Goal: Information Seeking & Learning: Check status

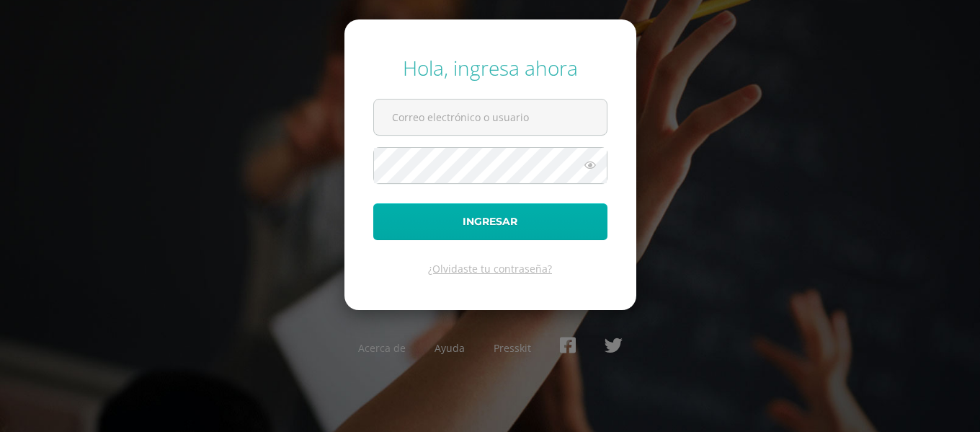
type input "201821@colegioelfaro.edu.gt"
click at [471, 230] on button "Ingresar" at bounding box center [490, 221] width 234 height 37
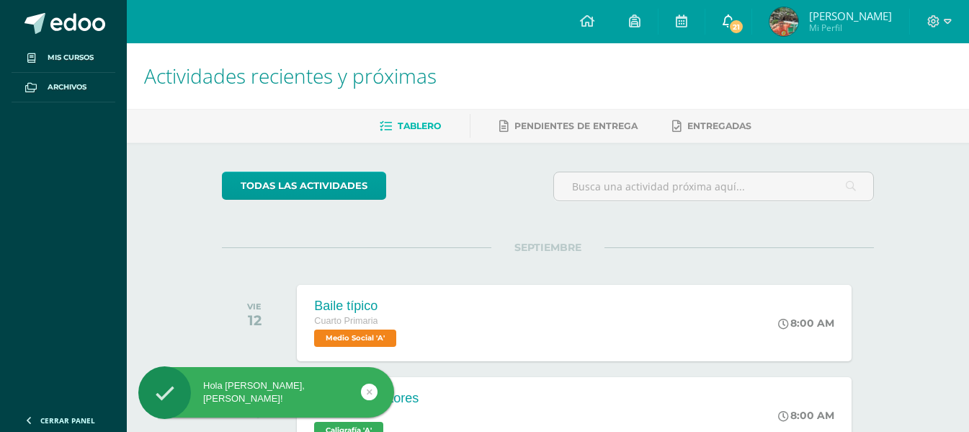
click at [745, 30] on span "21" at bounding box center [737, 27] width 16 height 16
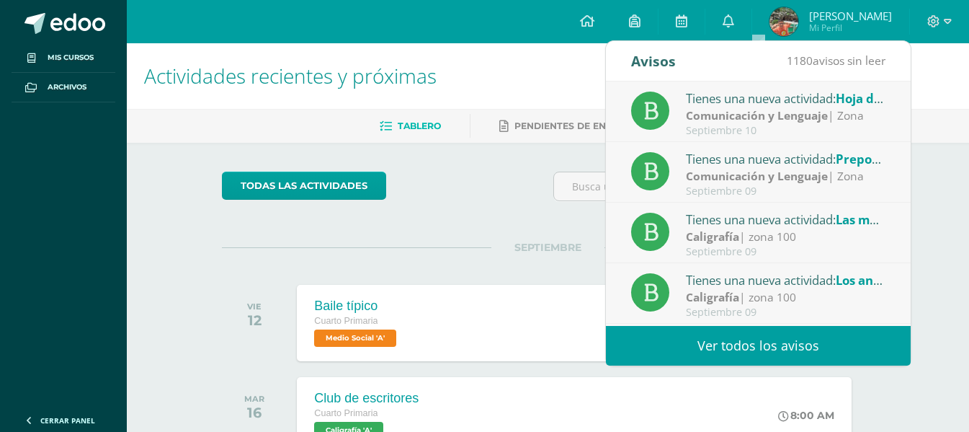
click at [765, 353] on link "Ver todos los avisos" at bounding box center [758, 346] width 305 height 40
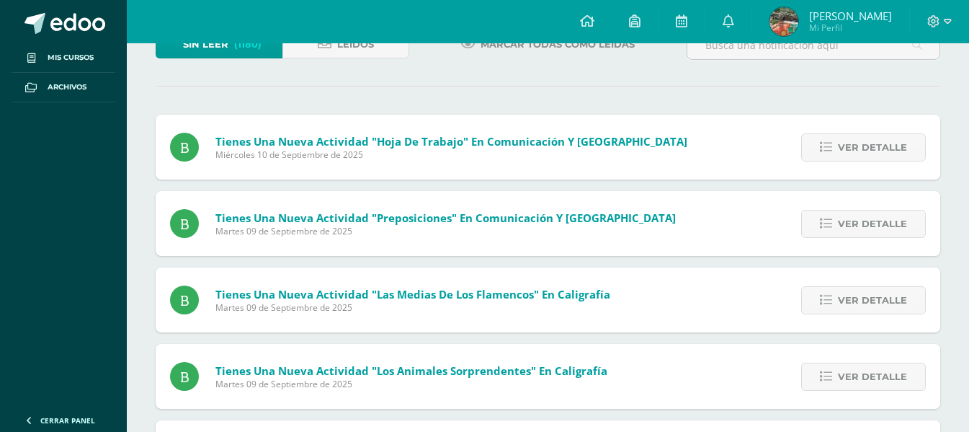
scroll to position [103, 0]
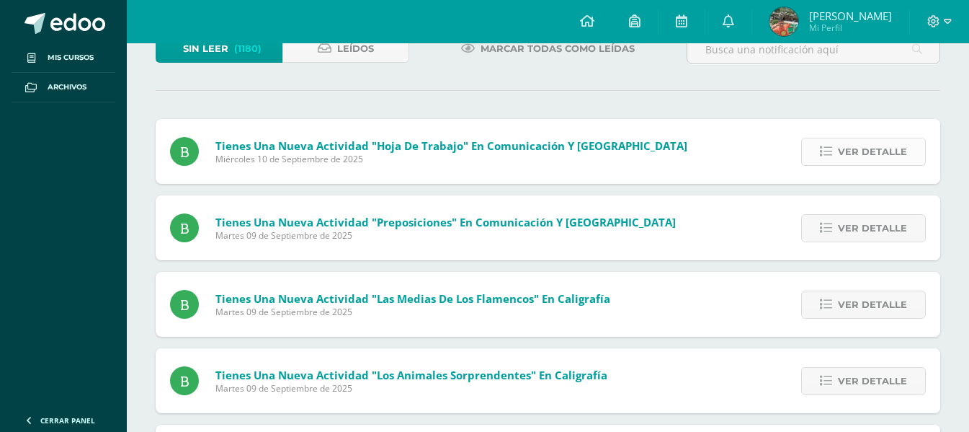
click at [856, 148] on span "Ver detalle" at bounding box center [872, 151] width 69 height 27
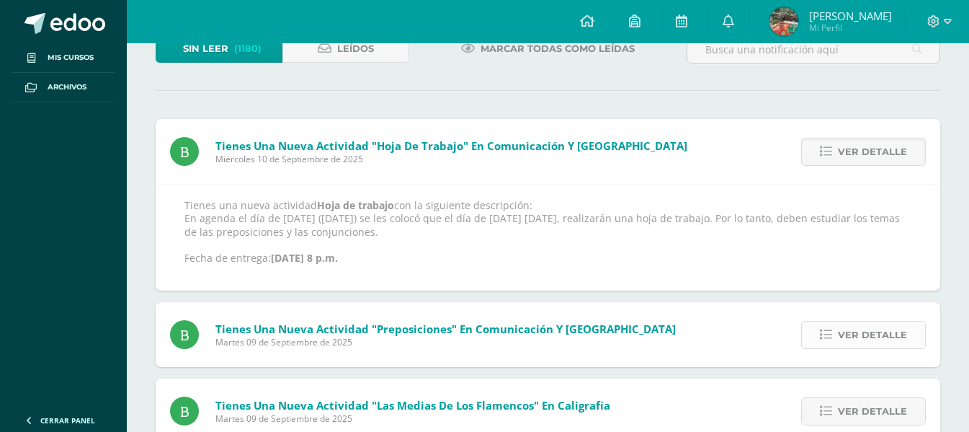
click at [863, 332] on span "Ver detalle" at bounding box center [872, 334] width 69 height 27
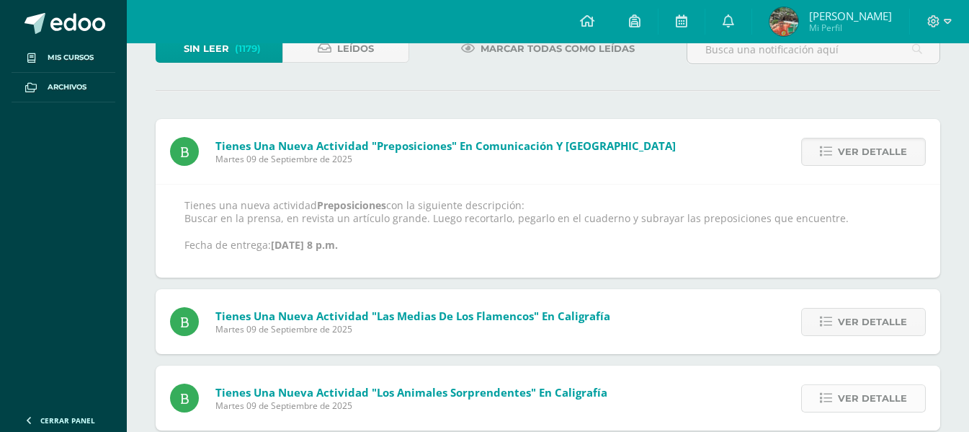
click at [871, 403] on span "Ver detalle" at bounding box center [872, 398] width 69 height 27
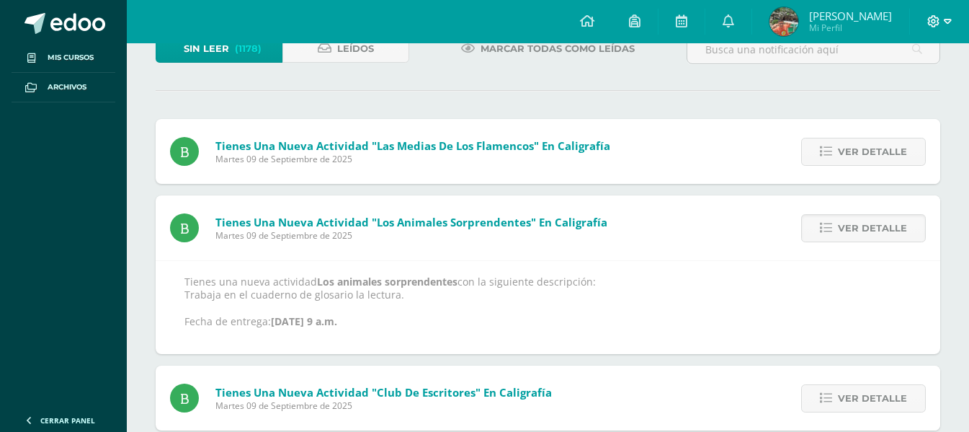
click at [944, 18] on icon at bounding box center [948, 21] width 8 height 13
click at [897, 99] on span "Cerrar sesión" at bounding box center [902, 98] width 65 height 14
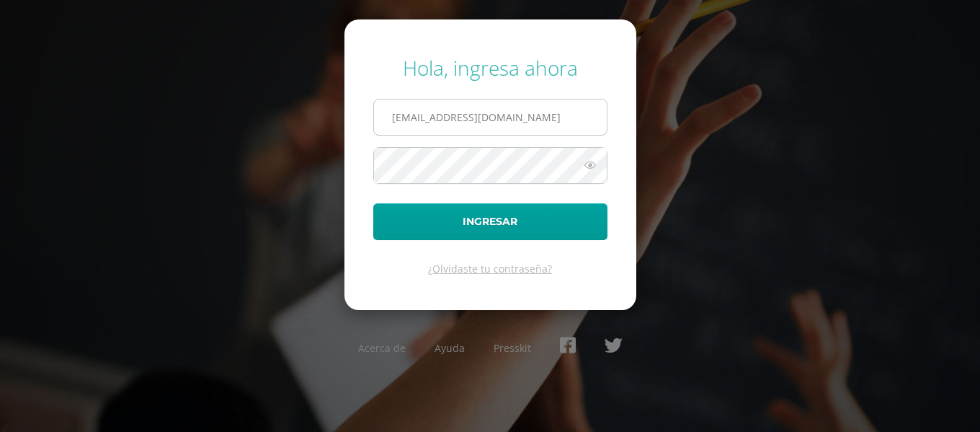
click at [557, 123] on input "201821@colegioelfaro.edu.gt" at bounding box center [490, 116] width 233 height 35
type input "202502@colegioelfaro.edu.gt"
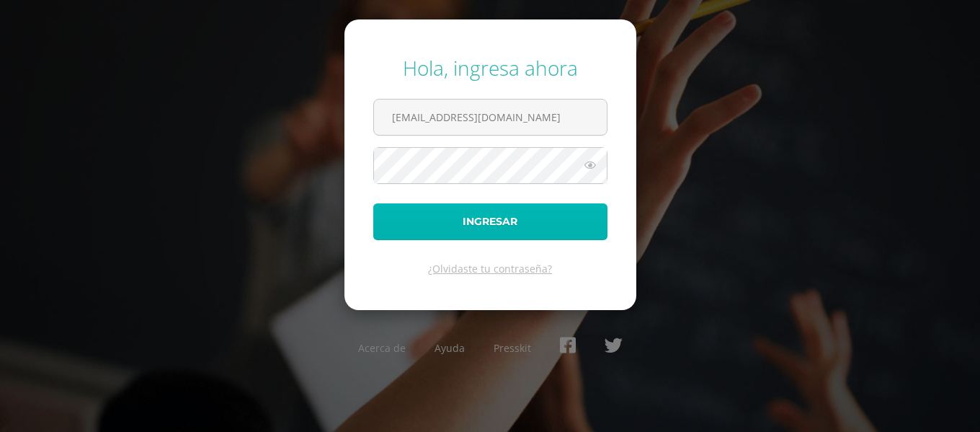
click at [542, 214] on button "Ingresar" at bounding box center [490, 221] width 234 height 37
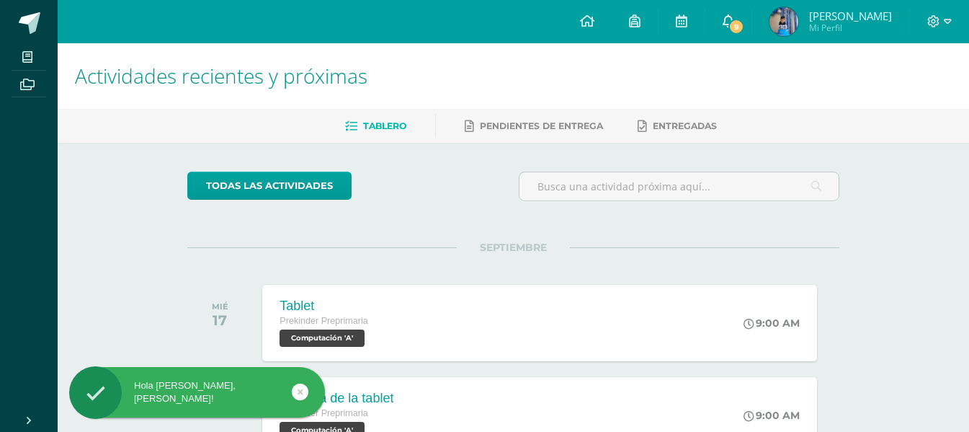
click at [719, 12] on link "9" at bounding box center [729, 21] width 46 height 43
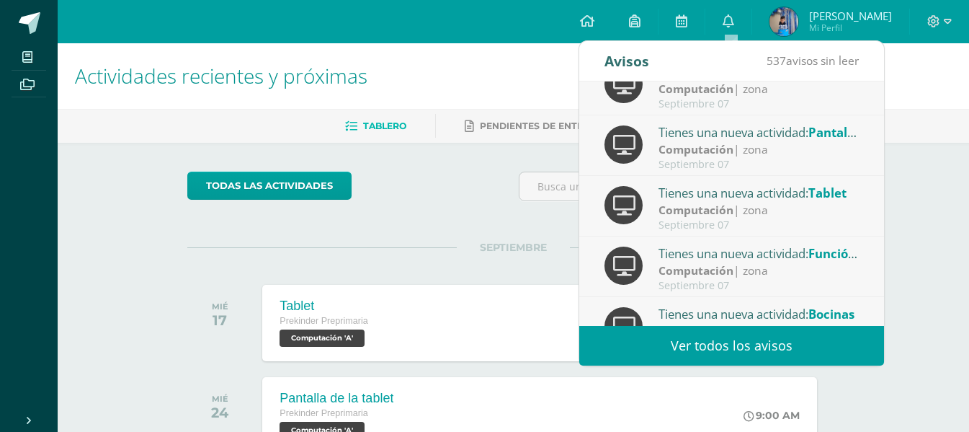
scroll to position [240, 0]
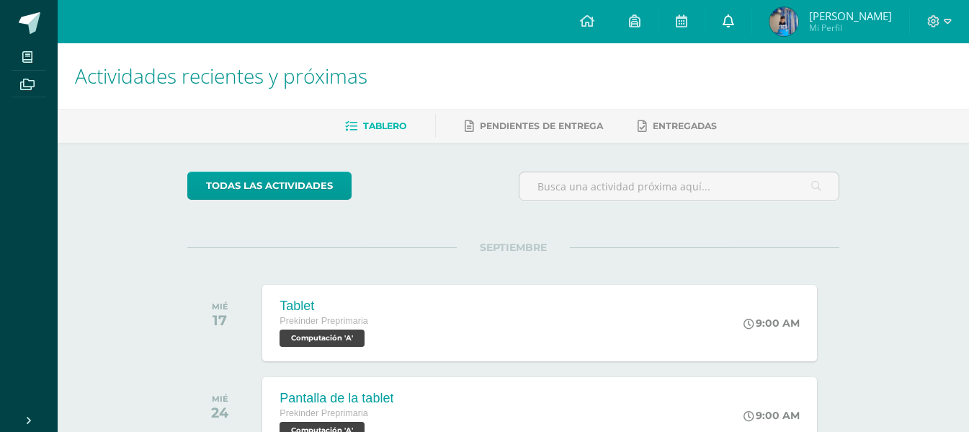
click at [739, 19] on link "0" at bounding box center [729, 21] width 46 height 43
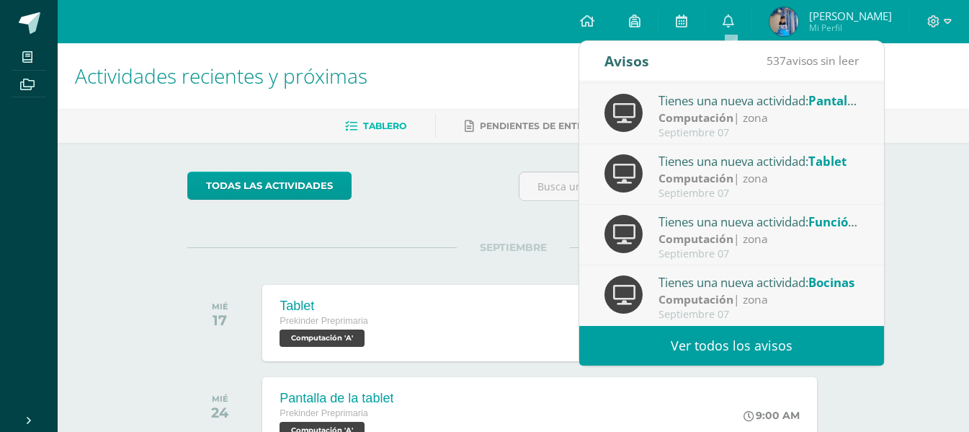
click at [742, 332] on link "Ver todos los avisos" at bounding box center [731, 346] width 305 height 40
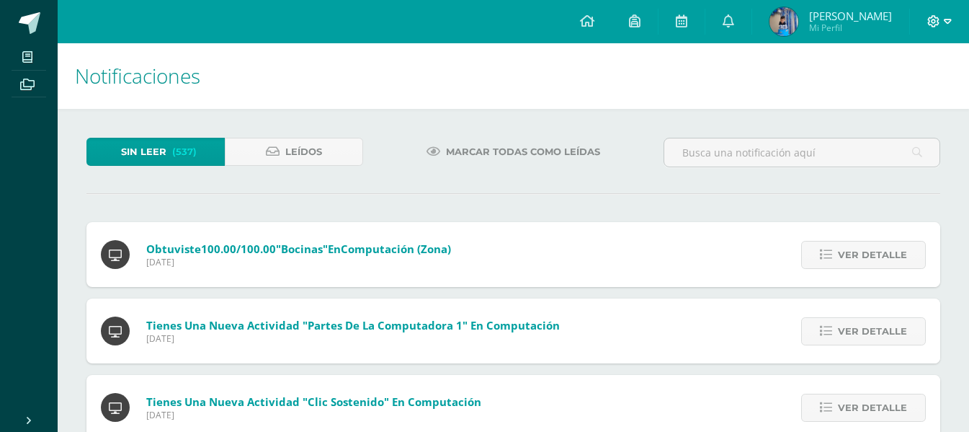
click at [948, 15] on icon at bounding box center [948, 21] width 8 height 13
click at [907, 102] on span "Cerrar sesión" at bounding box center [902, 98] width 65 height 14
